Goal: Find specific page/section

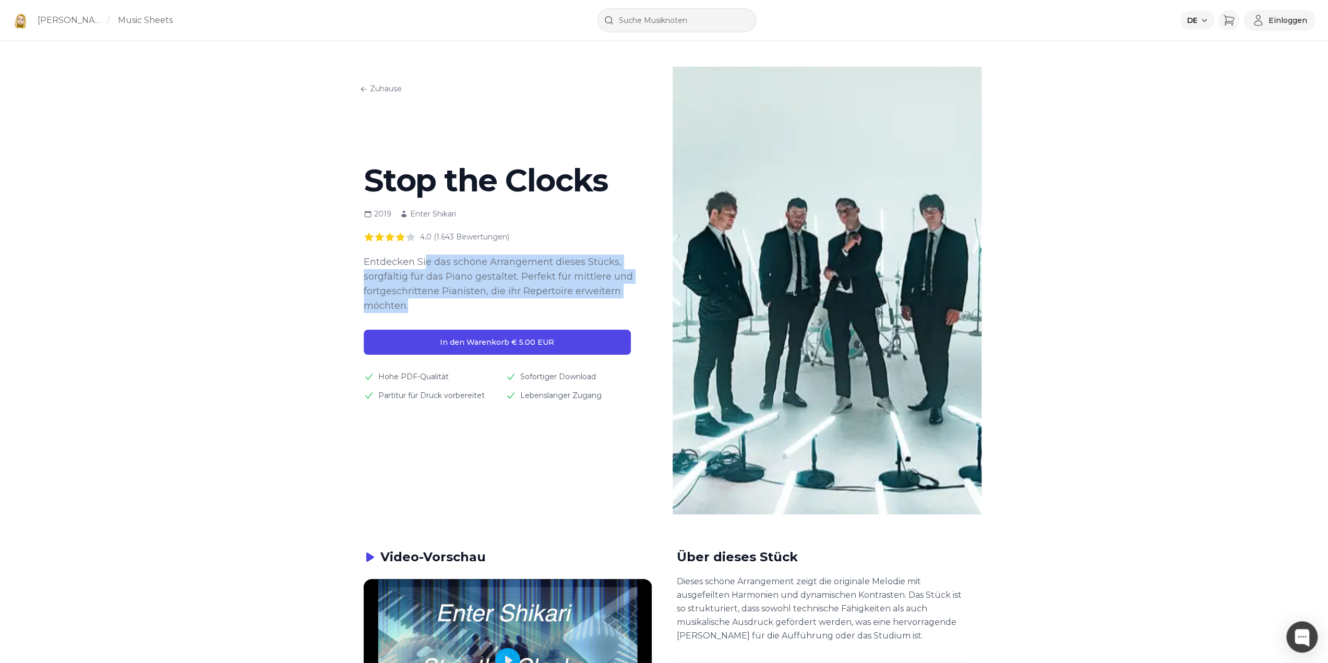
drag, startPoint x: 424, startPoint y: 258, endPoint x: 451, endPoint y: 303, distance: 52.4
click at [451, 303] on p "Entdecken Sie das schöne Arrangement dieses Stücks, sorgfältig für das Piano ge…" at bounding box center [501, 284] width 275 height 58
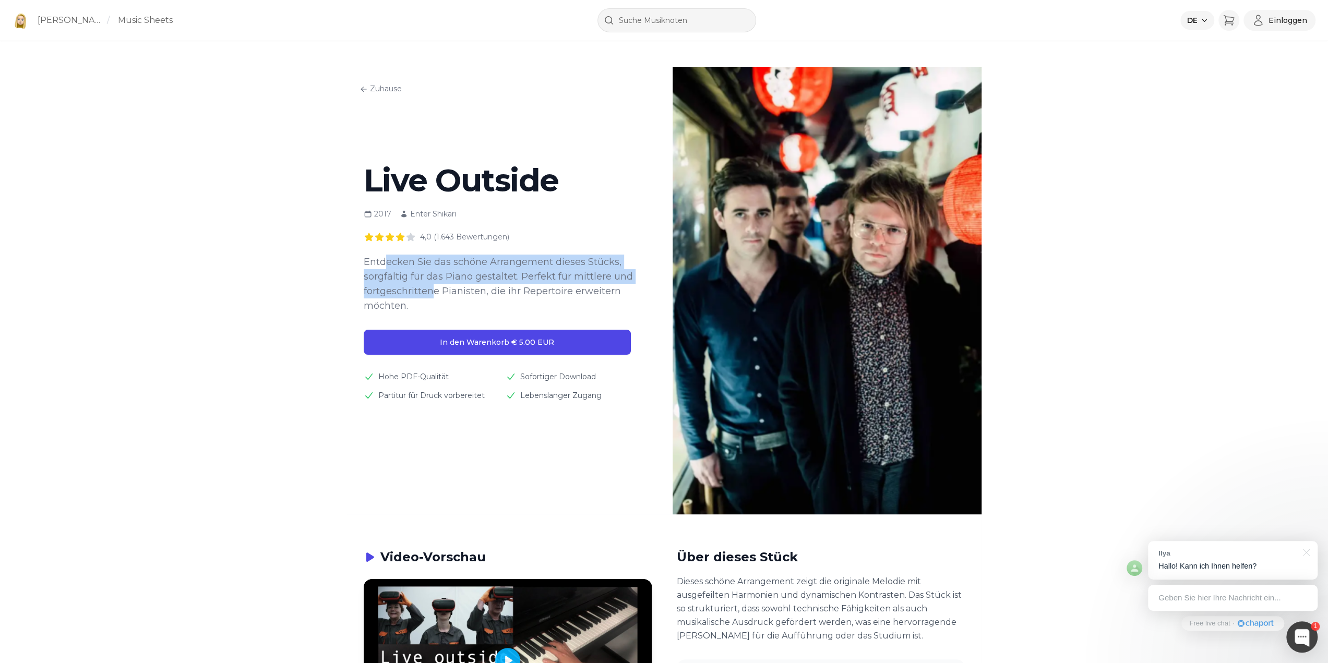
drag, startPoint x: 383, startPoint y: 262, endPoint x: 435, endPoint y: 290, distance: 58.1
click at [435, 290] on p "Entdecken Sie das schöne Arrangement dieses Stücks, sorgfältig für das Piano ge…" at bounding box center [501, 284] width 275 height 58
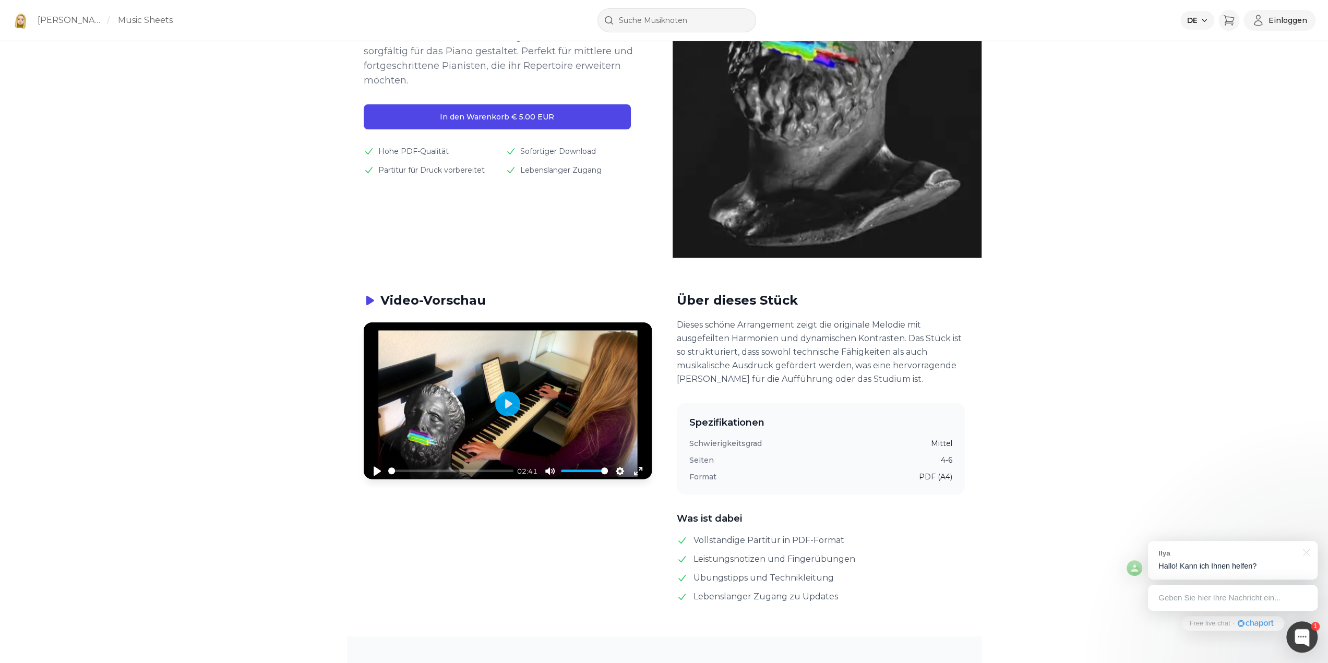
scroll to position [261, 0]
